Goal: Information Seeking & Learning: Understand process/instructions

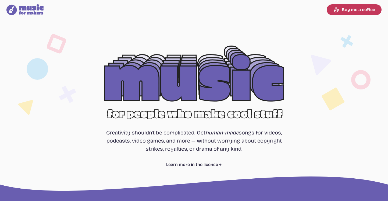
select select "most popular"
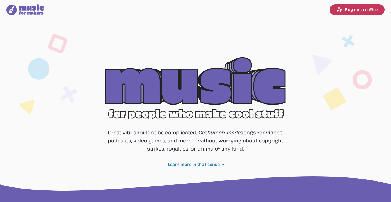
click at [193, 162] on link "Learn more in the license" at bounding box center [196, 164] width 56 height 6
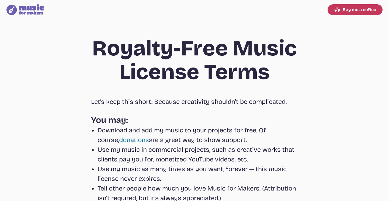
click at [30, 11] on icon "Music for Makers logo" at bounding box center [24, 9] width 37 height 11
select select "most popular"
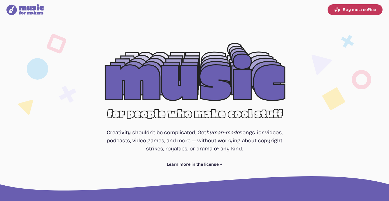
click at [207, 76] on div at bounding box center [194, 86] width 344 height 109
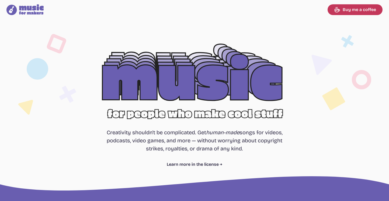
click at [146, 77] on div at bounding box center [194, 86] width 344 height 109
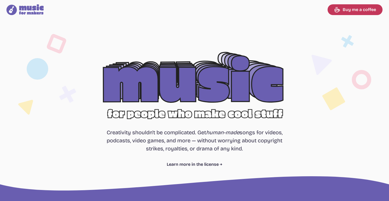
click at [167, 118] on div at bounding box center [194, 86] width 344 height 109
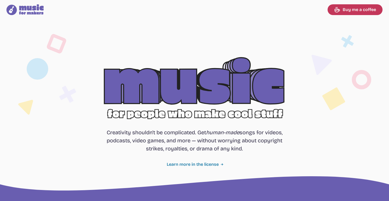
click at [187, 161] on link "Learn more in the license" at bounding box center [195, 164] width 56 height 6
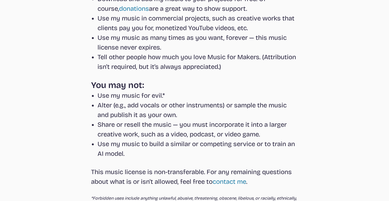
scroll to position [129, 0]
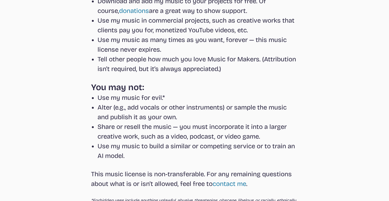
click at [239, 69] on li "Tell other people how much you love Music for Makers. (Attribution isn’t requir…" at bounding box center [197, 63] width 200 height 19
click at [124, 12] on link "donations" at bounding box center [134, 11] width 30 height 8
